Goal: Find specific page/section: Find specific page/section

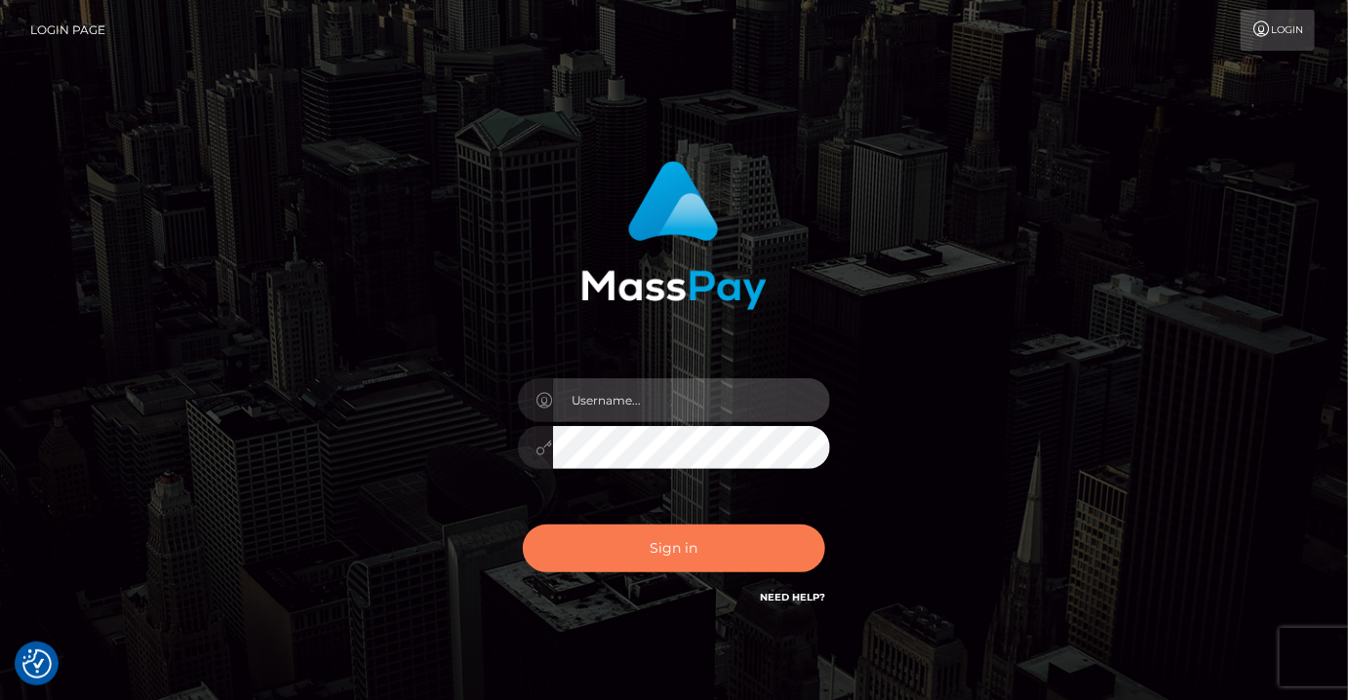
type input "MaryJoy"
click at [695, 534] on button "Sign in" at bounding box center [674, 549] width 302 height 48
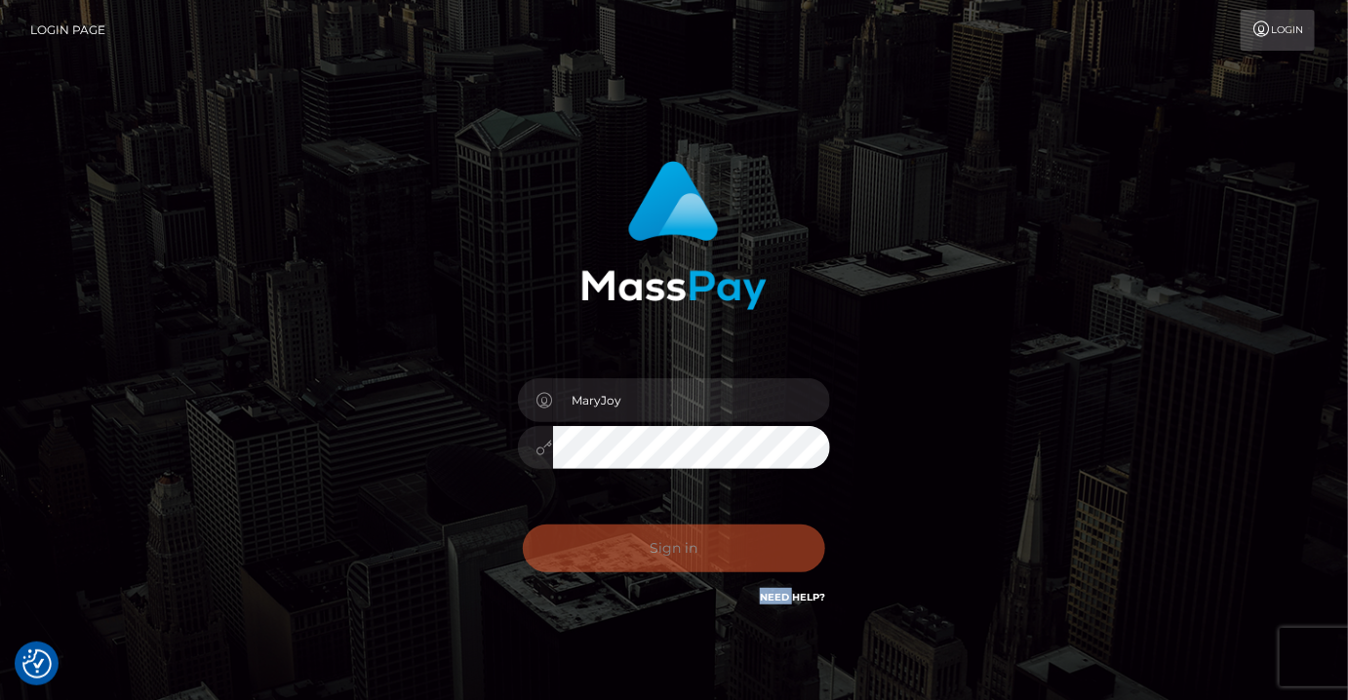
click at [695, 534] on div "Sign in Need Help?" at bounding box center [673, 556] width 341 height 87
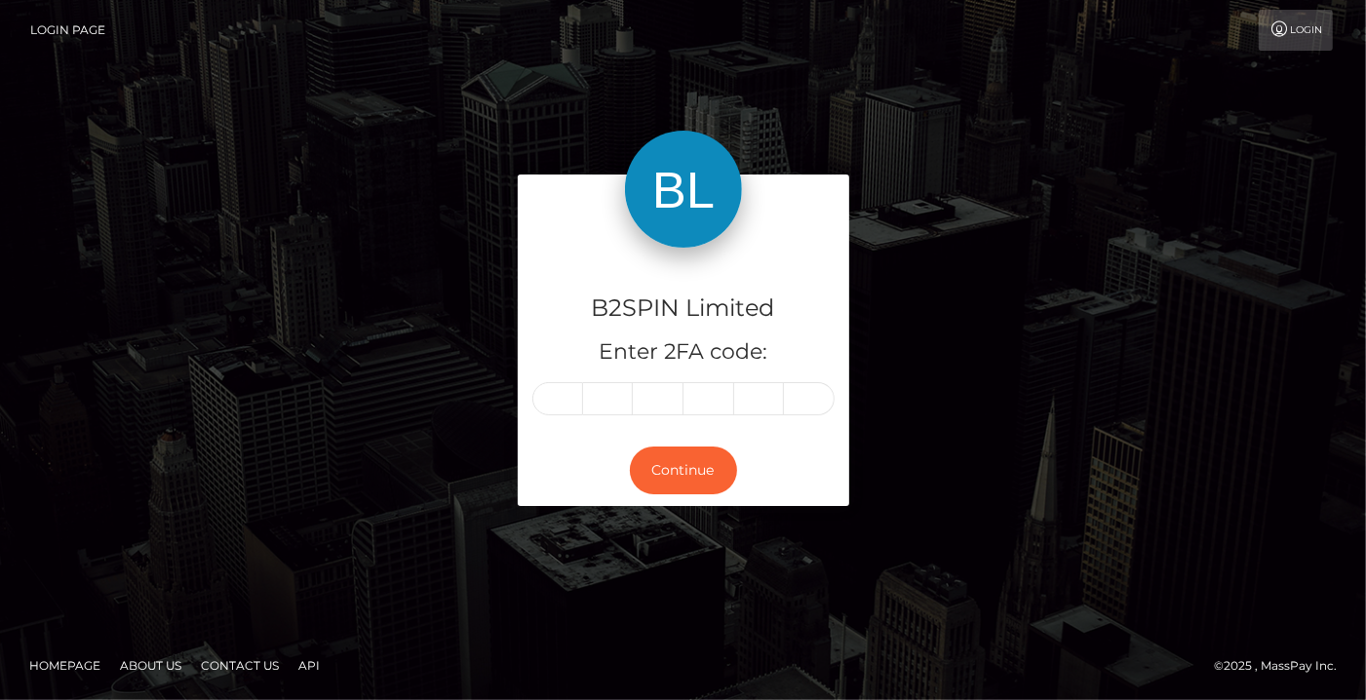
click at [554, 393] on input "text" at bounding box center [558, 398] width 51 height 33
type input "1"
type input "2"
type input "6"
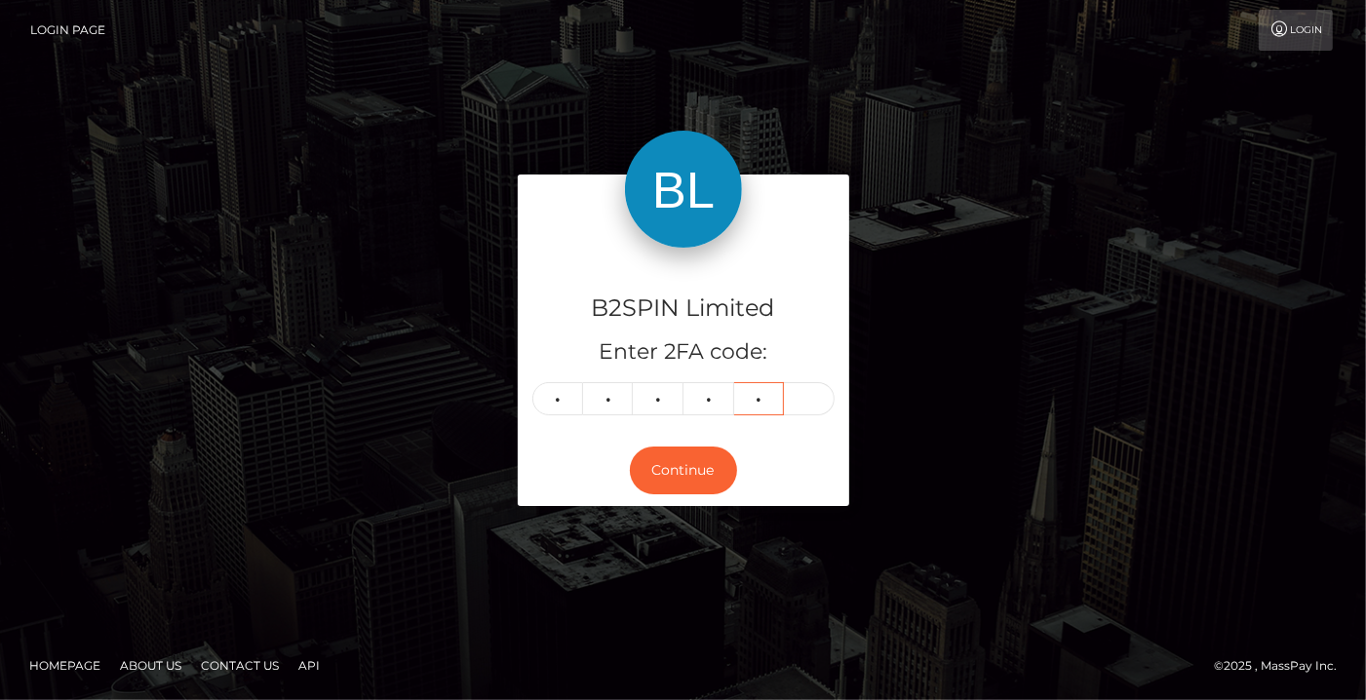
type input "6"
type input "7"
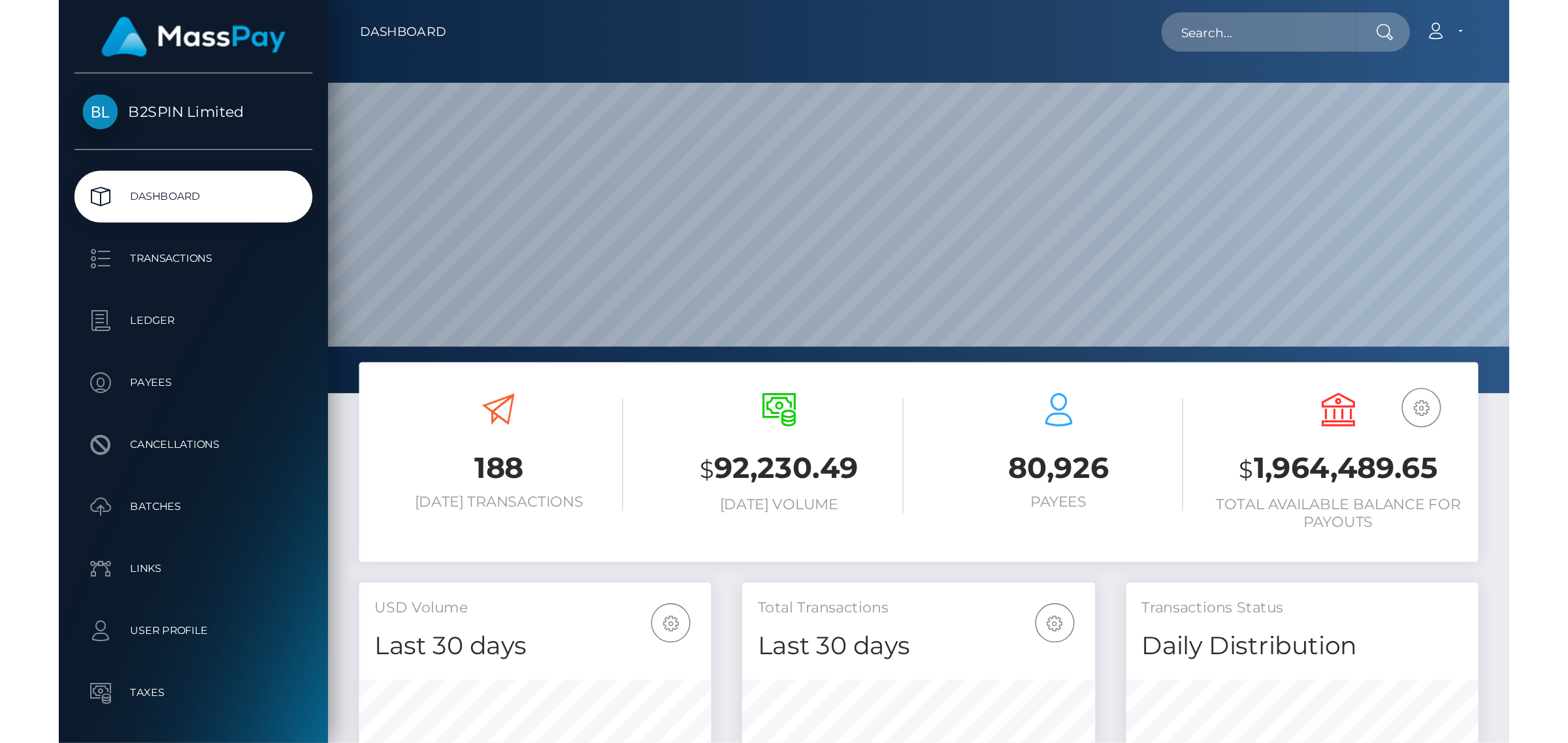
scroll to position [230, 223]
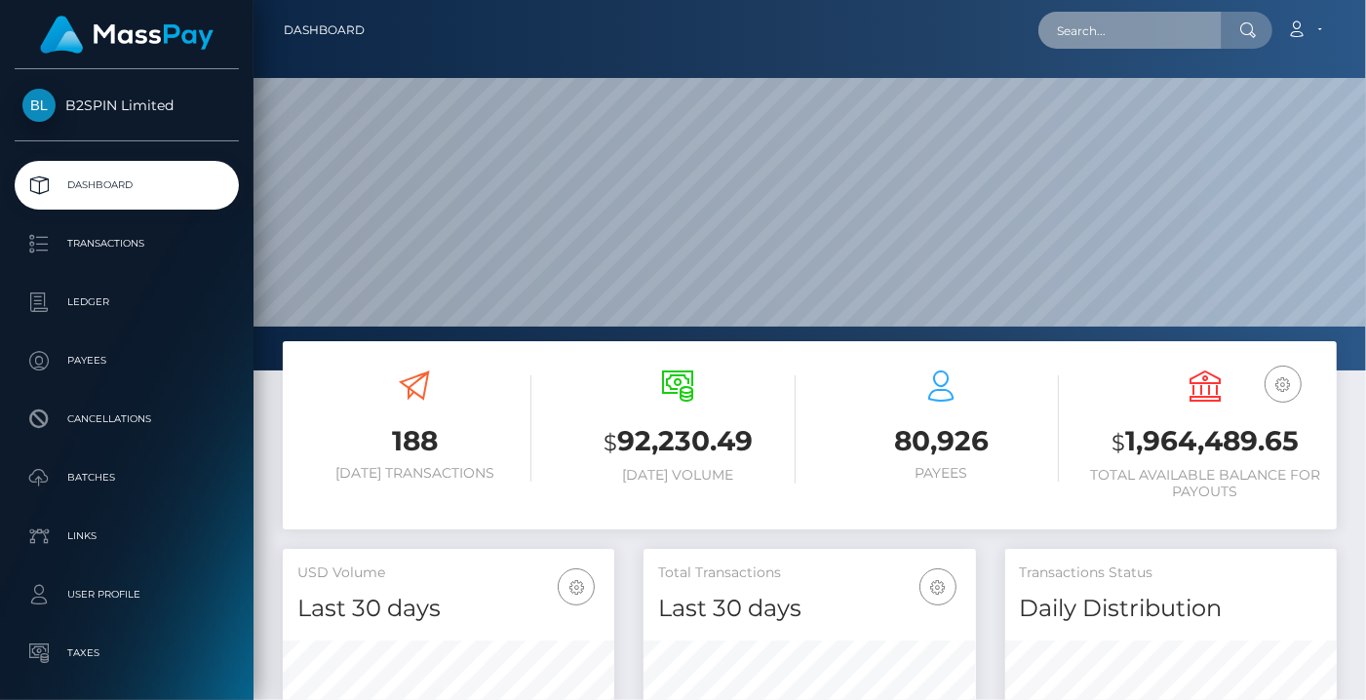
click at [1146, 29] on input "text" at bounding box center [1130, 30] width 183 height 37
paste input "2036318548"
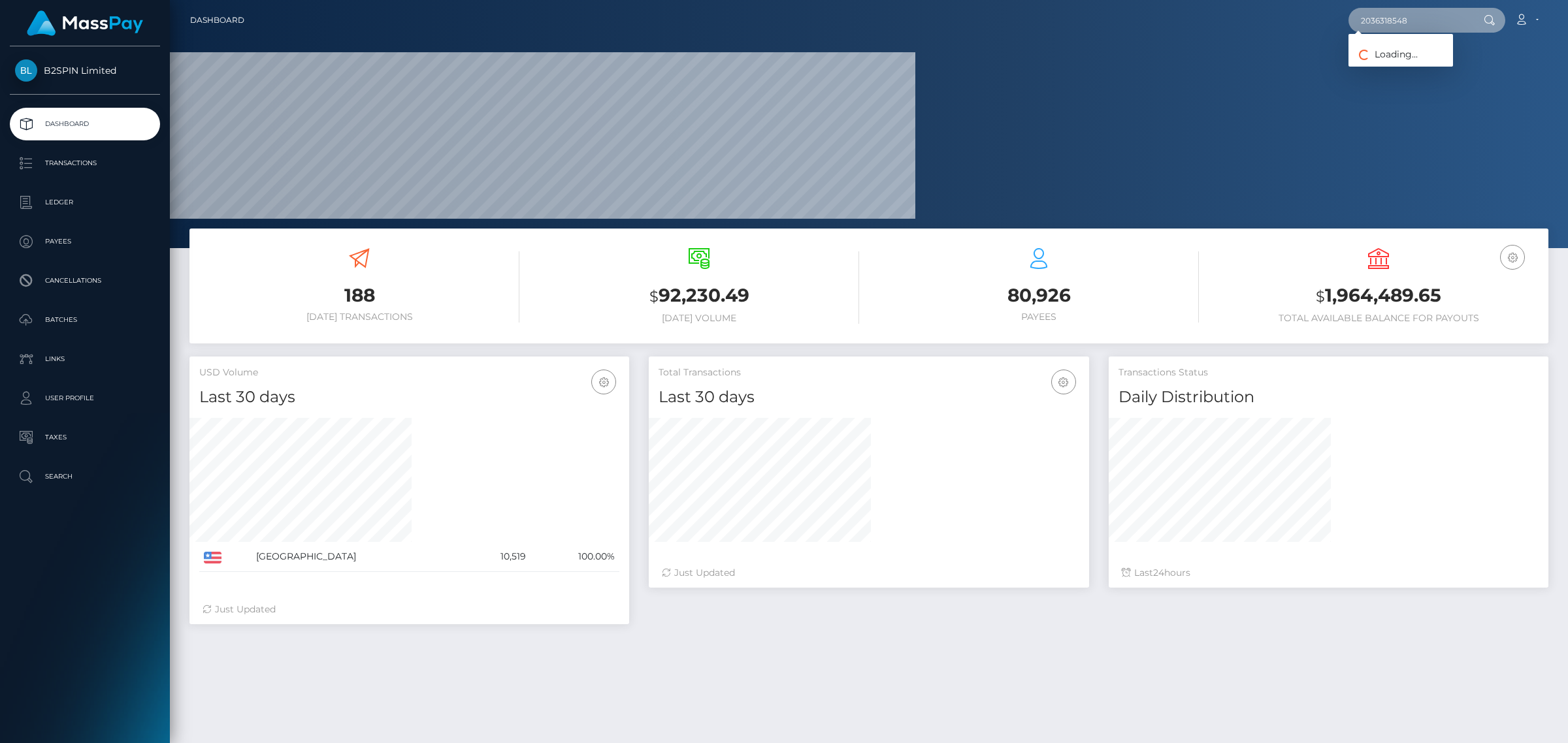
scroll to position [230, 439]
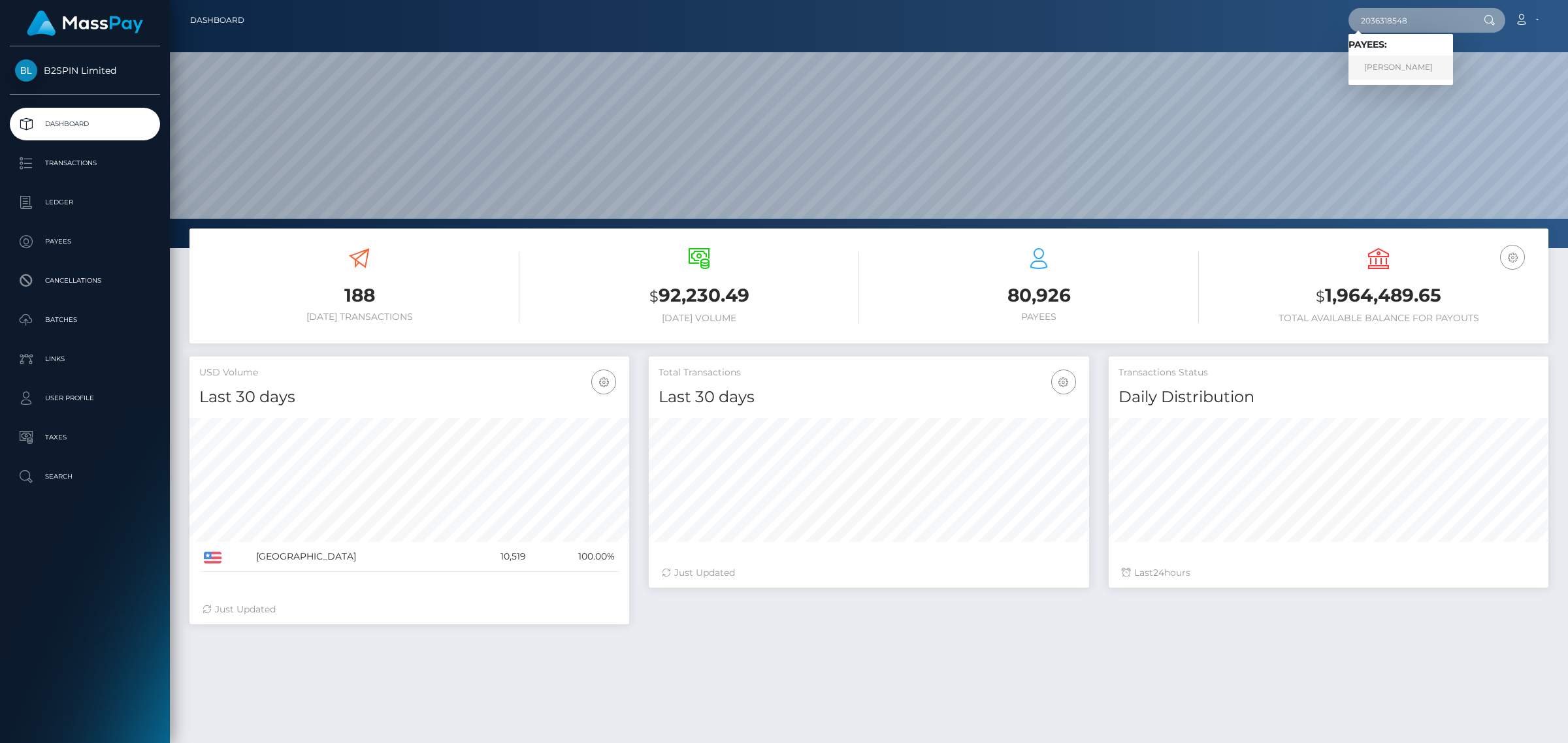
type input "2036318548"
click at [914, 68] on link "WILLIAM COOKE THOMAS" at bounding box center [1401, 68] width 104 height 24
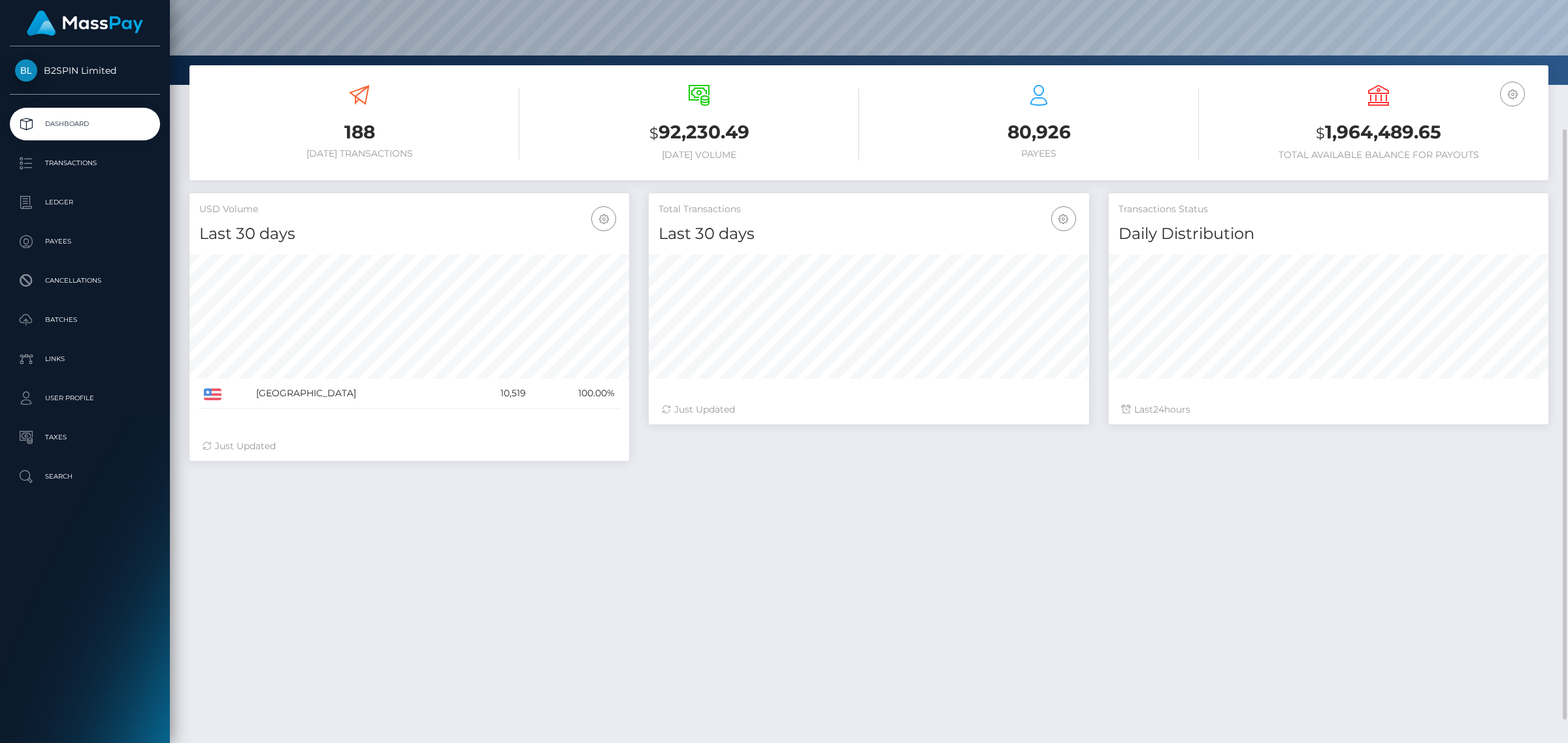
scroll to position [193, 0]
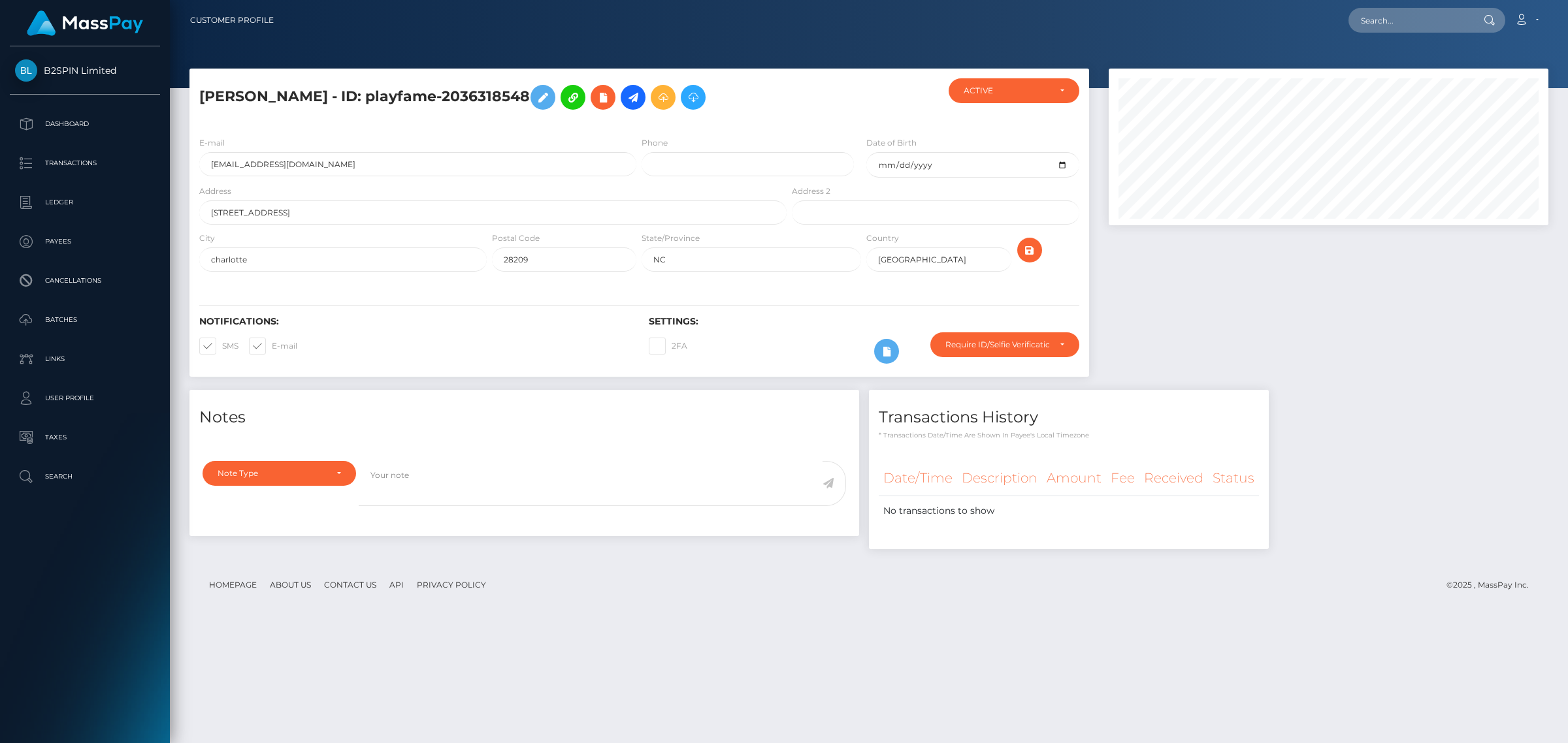
scroll to position [157, 439]
click at [1374, 21] on input "text" at bounding box center [1409, 20] width 123 height 25
paste input "e355bb68-fce2-4670-a6a3-43a6787aa2bd"
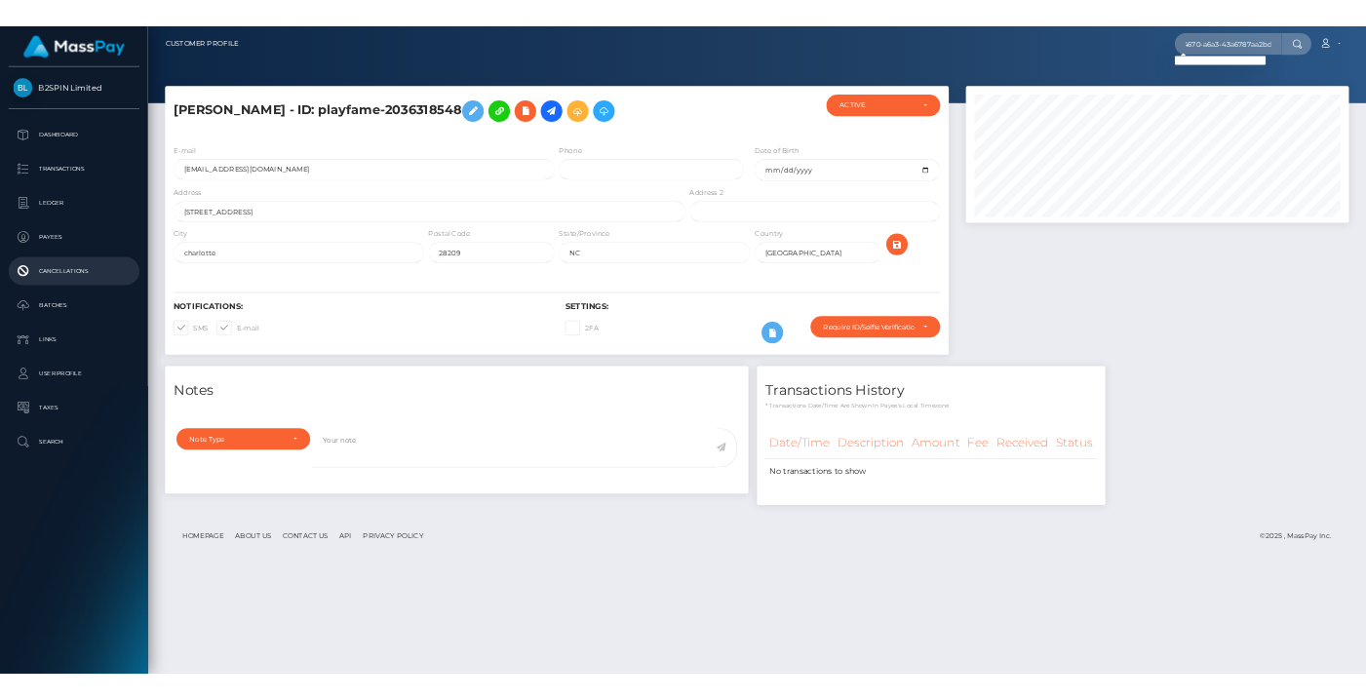
scroll to position [0, 0]
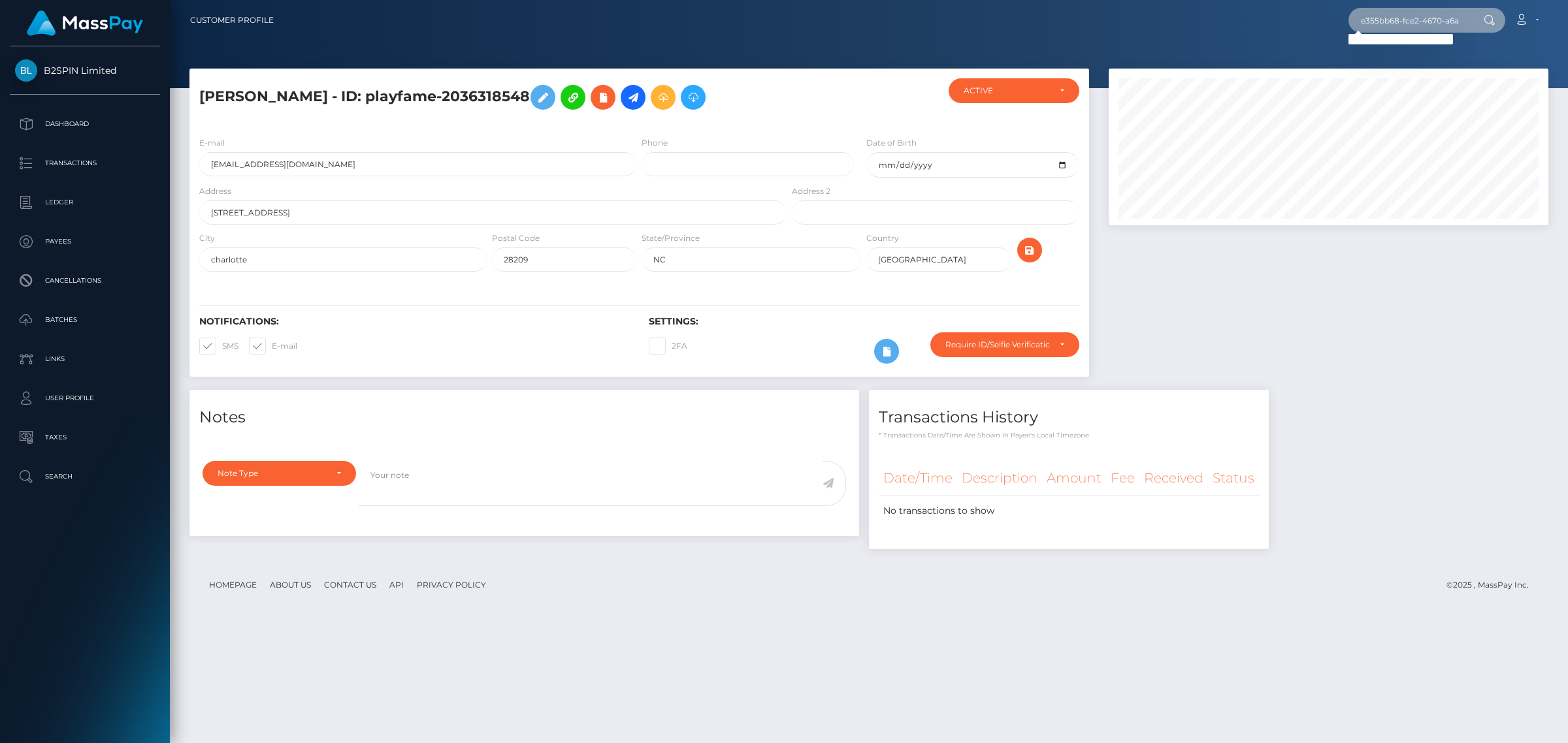
click at [1403, 24] on input "e355bb68-fce2-4670-a6a3-43a6787aa2bd" at bounding box center [1409, 20] width 123 height 25
paste input "3544957"
type input "3544957"
click at [1264, 386] on div at bounding box center [1329, 229] width 459 height 321
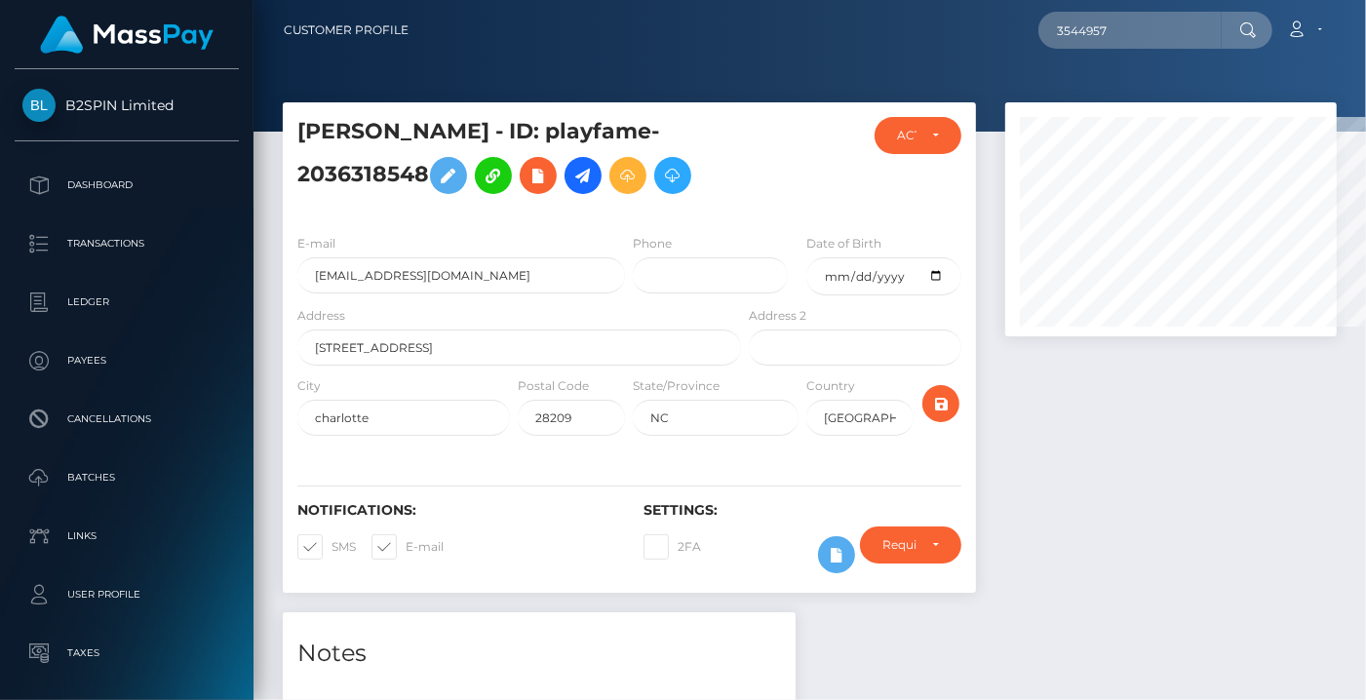
scroll to position [975107, 975010]
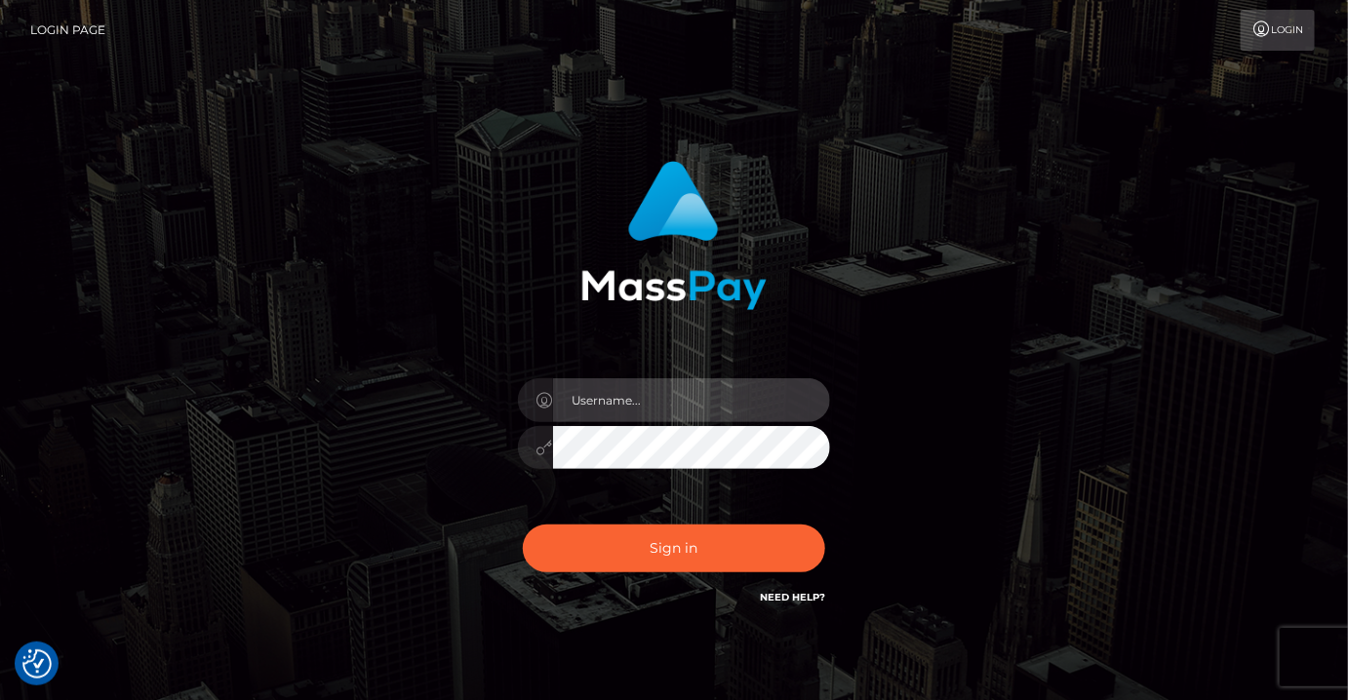
type input "MaryJoy"
drag, startPoint x: 266, startPoint y: 597, endPoint x: 234, endPoint y: 620, distance: 39.8
click at [266, 597] on div "MaryJoy Sign in" at bounding box center [674, 394] width 1112 height 496
